Goal: Task Accomplishment & Management: Complete application form

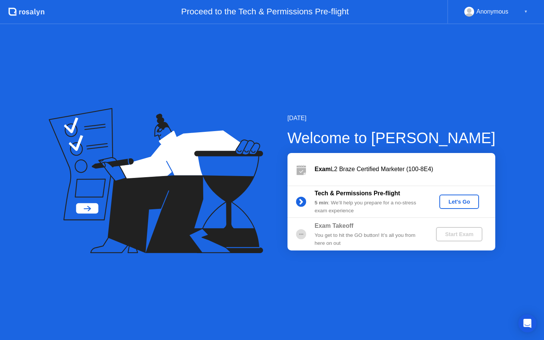
click at [449, 206] on button "Let's Go" at bounding box center [460, 202] width 40 height 14
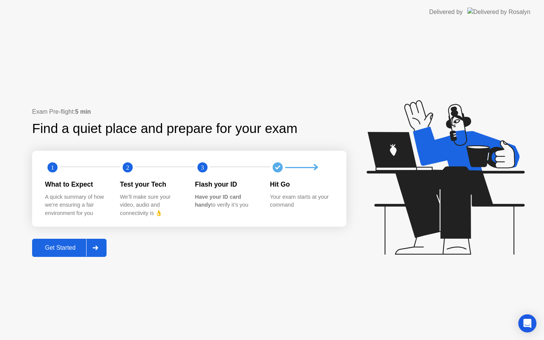
click at [69, 246] on div "Get Started" at bounding box center [60, 248] width 52 height 7
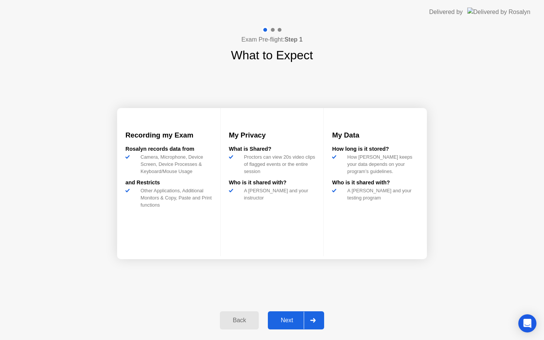
click at [279, 319] on div "Next" at bounding box center [287, 320] width 34 height 7
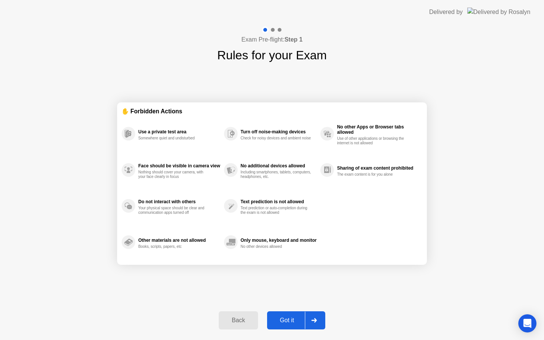
click at [289, 319] on div "Got it" at bounding box center [288, 320] width 36 height 7
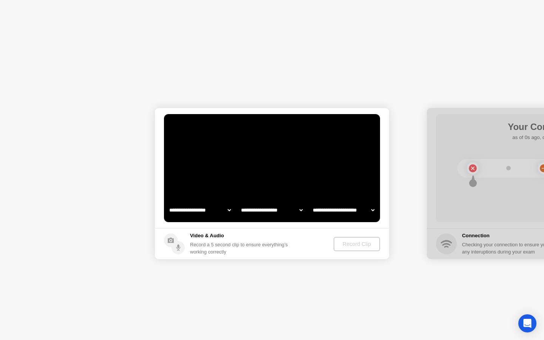
select select "**********"
select select "*******"
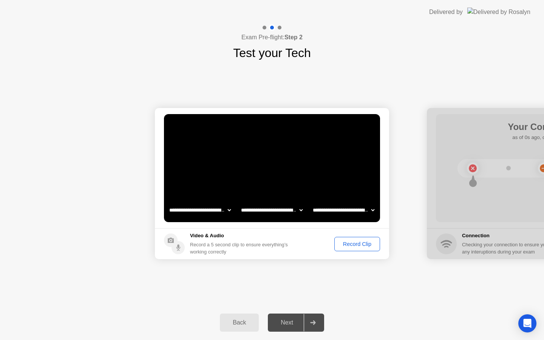
click at [290, 323] on div "Next" at bounding box center [287, 322] width 34 height 7
click at [349, 244] on div "Record Clip" at bounding box center [357, 244] width 40 height 6
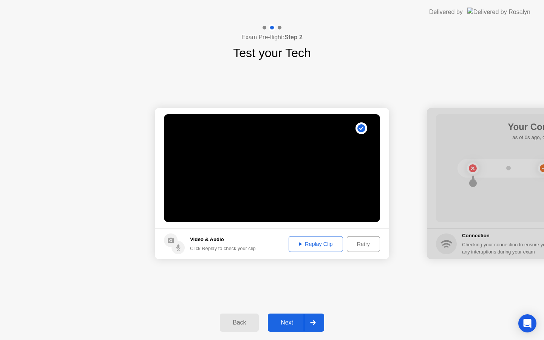
click at [325, 245] on div "Replay Clip" at bounding box center [316, 244] width 49 height 6
click at [286, 322] on div "Next" at bounding box center [287, 322] width 34 height 7
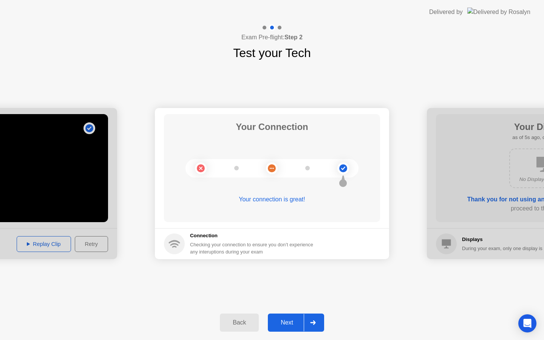
click at [289, 326] on div "Next" at bounding box center [287, 322] width 34 height 7
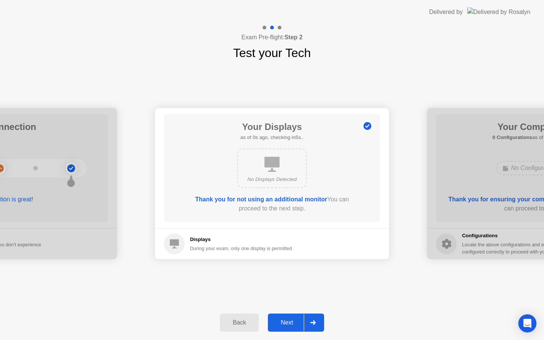
click at [287, 321] on div "Next" at bounding box center [287, 322] width 34 height 7
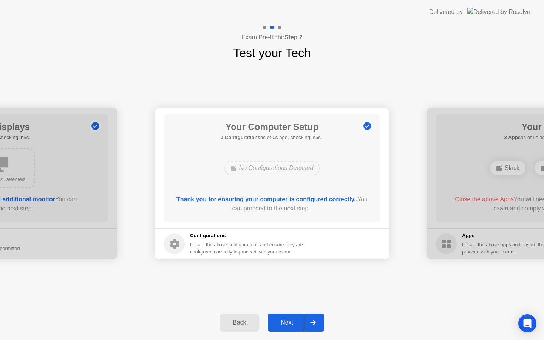
click at [287, 321] on div "Next" at bounding box center [287, 322] width 34 height 7
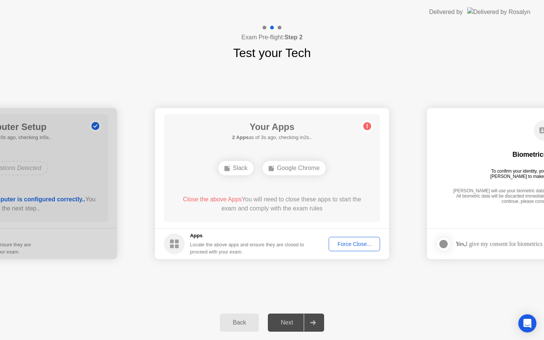
click at [362, 241] on div "Force Close..." at bounding box center [355, 244] width 46 height 6
click at [350, 245] on div "Force Close..." at bounding box center [355, 244] width 46 height 6
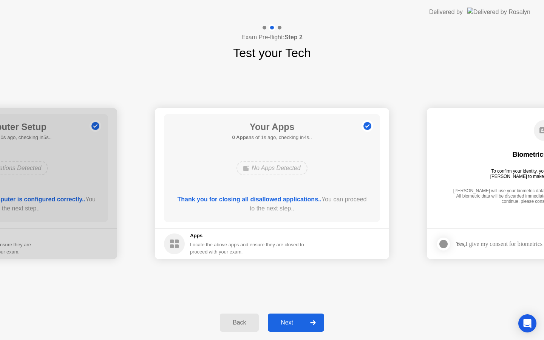
click at [296, 319] on div "Next" at bounding box center [287, 322] width 34 height 7
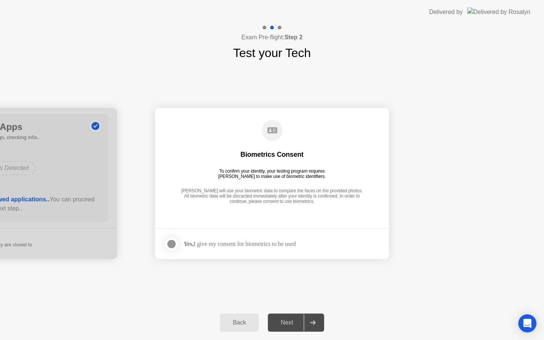
click at [223, 244] on div "Yes, I give my consent for biometrics to be used" at bounding box center [240, 243] width 112 height 7
click at [172, 245] on div at bounding box center [171, 244] width 9 height 9
click at [287, 319] on div "Next" at bounding box center [287, 322] width 34 height 7
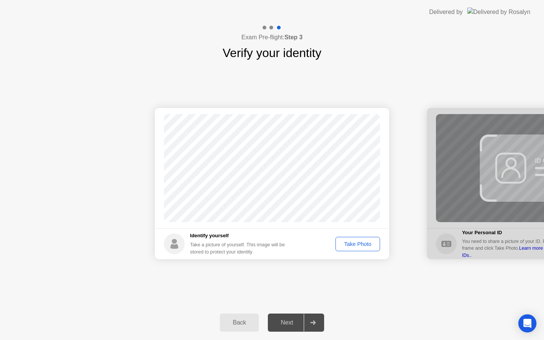
click at [351, 241] on div "Take Photo" at bounding box center [357, 244] width 39 height 6
click at [295, 321] on div "Next" at bounding box center [287, 322] width 34 height 7
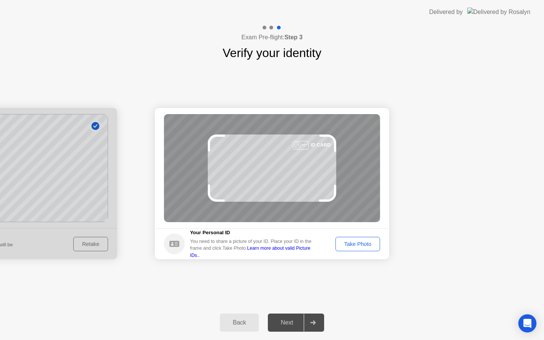
click at [355, 242] on div "Take Photo" at bounding box center [357, 244] width 39 height 6
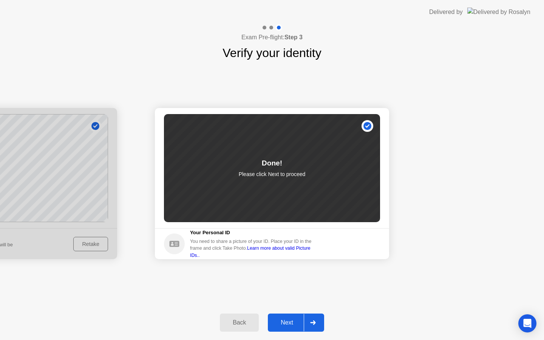
click at [291, 316] on button "Next" at bounding box center [296, 323] width 56 height 18
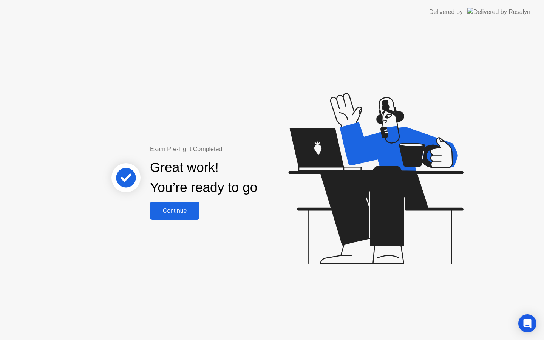
click at [173, 209] on div "Continue" at bounding box center [174, 211] width 45 height 7
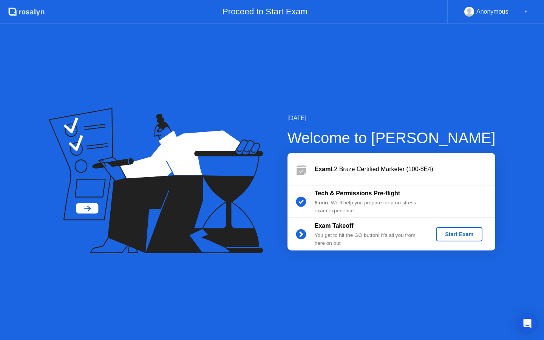
click at [447, 234] on div "Start Exam" at bounding box center [459, 234] width 40 height 6
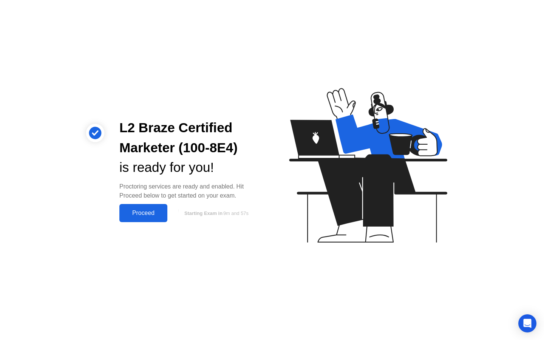
click at [146, 213] on div "Proceed" at bounding box center [143, 213] width 43 height 7
